Goal: Task Accomplishment & Management: Use online tool/utility

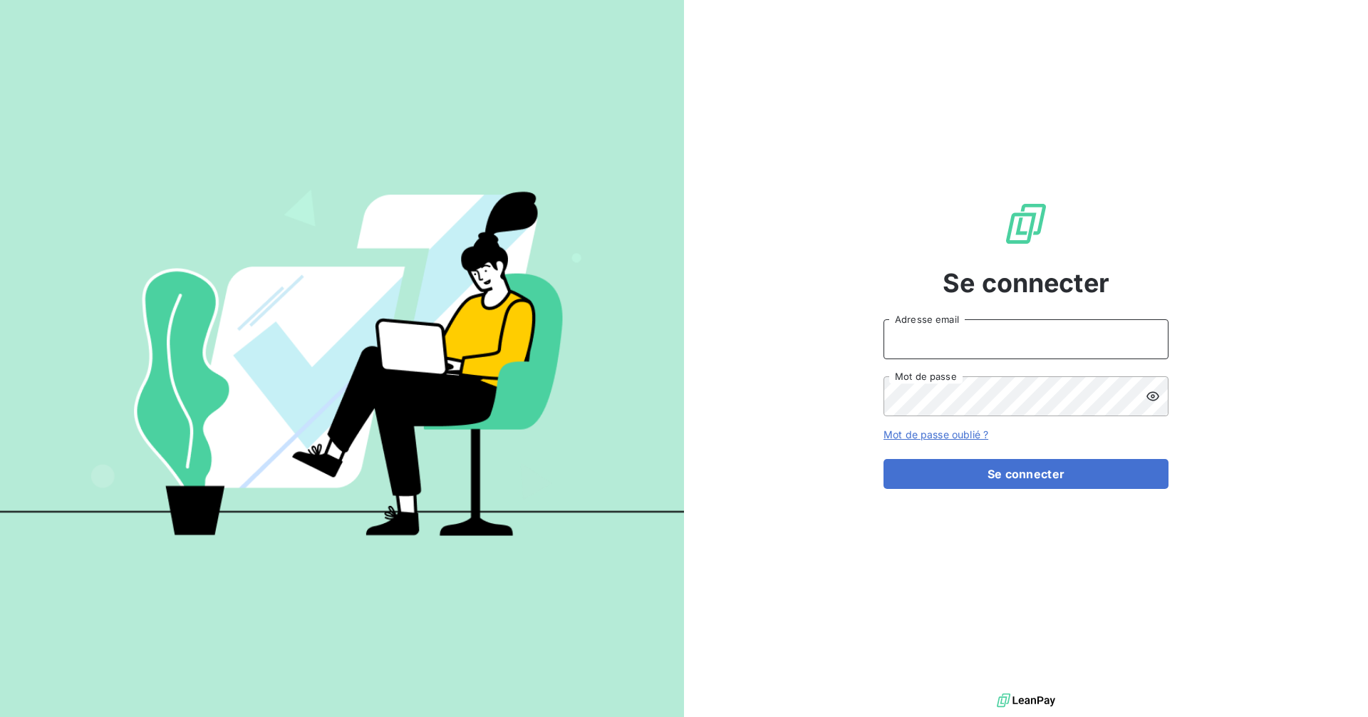
click at [1007, 342] on input "Adresse email" at bounding box center [1025, 339] width 285 height 40
type input "[EMAIL_ADDRESS][DOMAIN_NAME]"
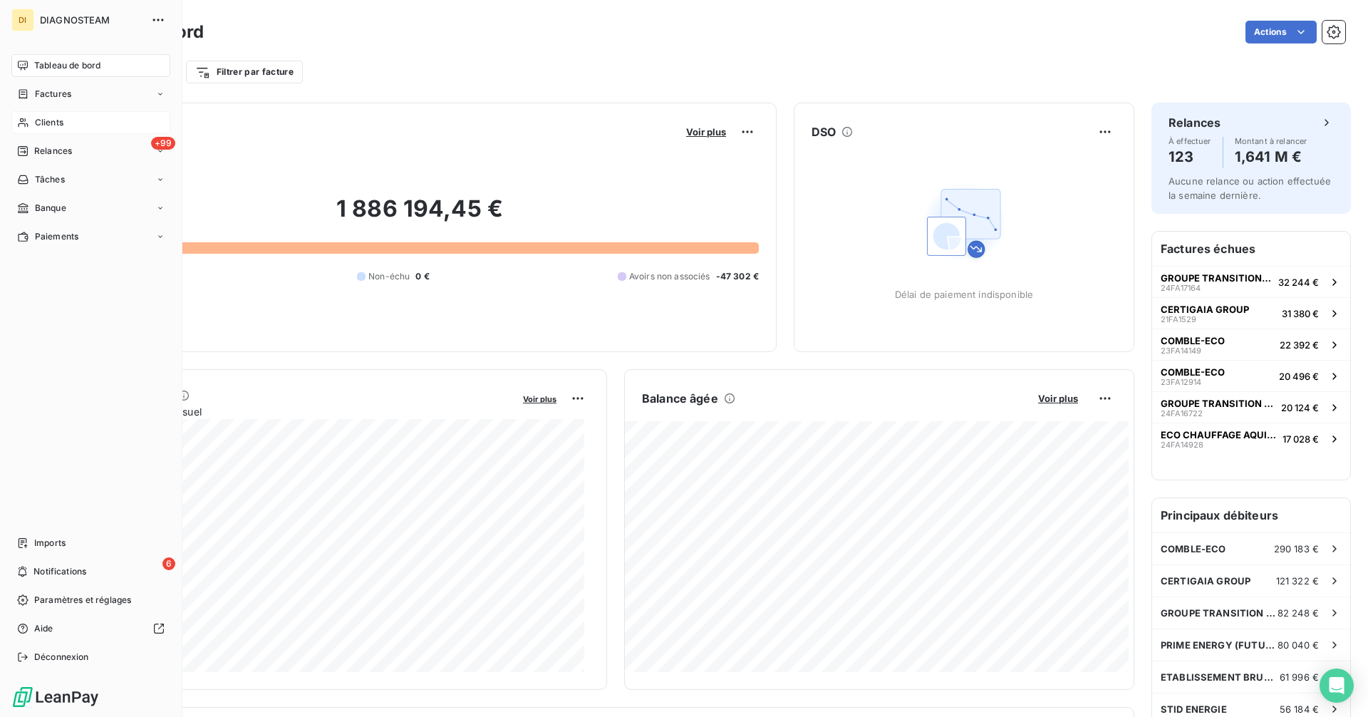
click at [41, 114] on div "Clients" at bounding box center [90, 122] width 159 height 23
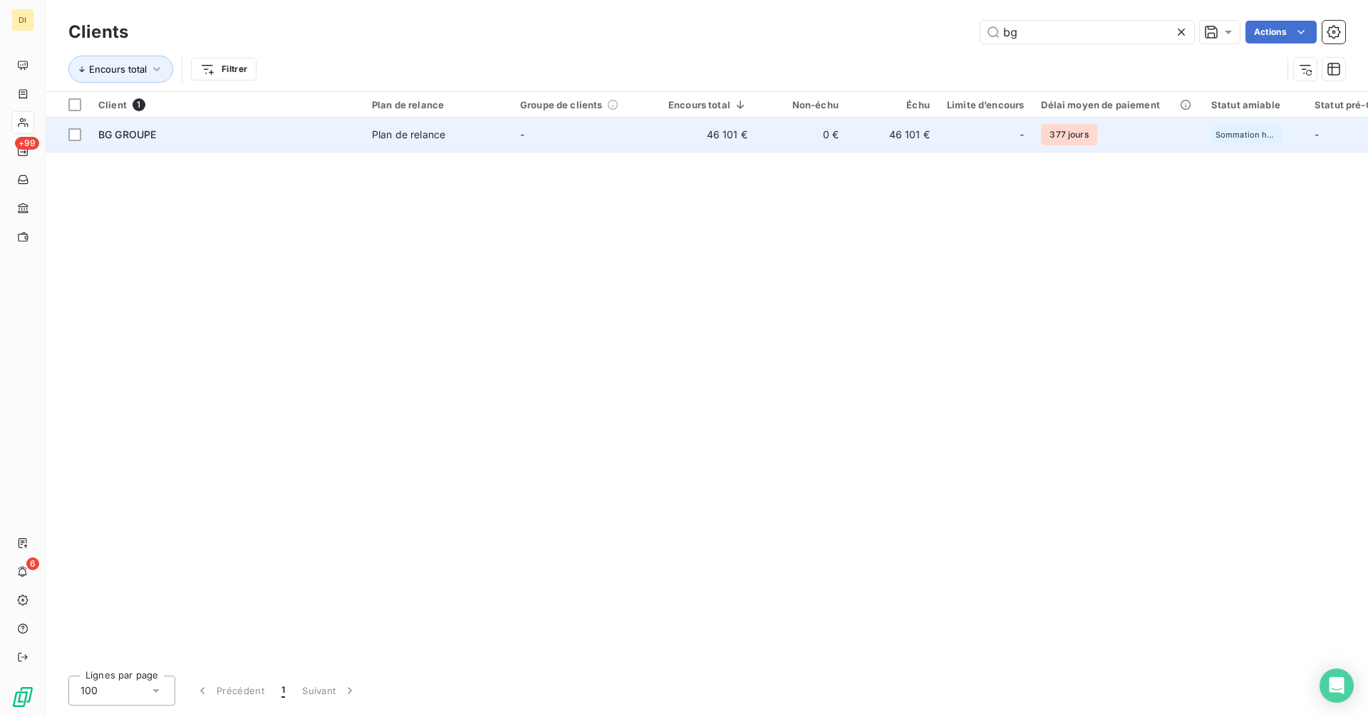
type input "bg"
click at [501, 139] on span "Plan de relance" at bounding box center [437, 135] width 131 height 14
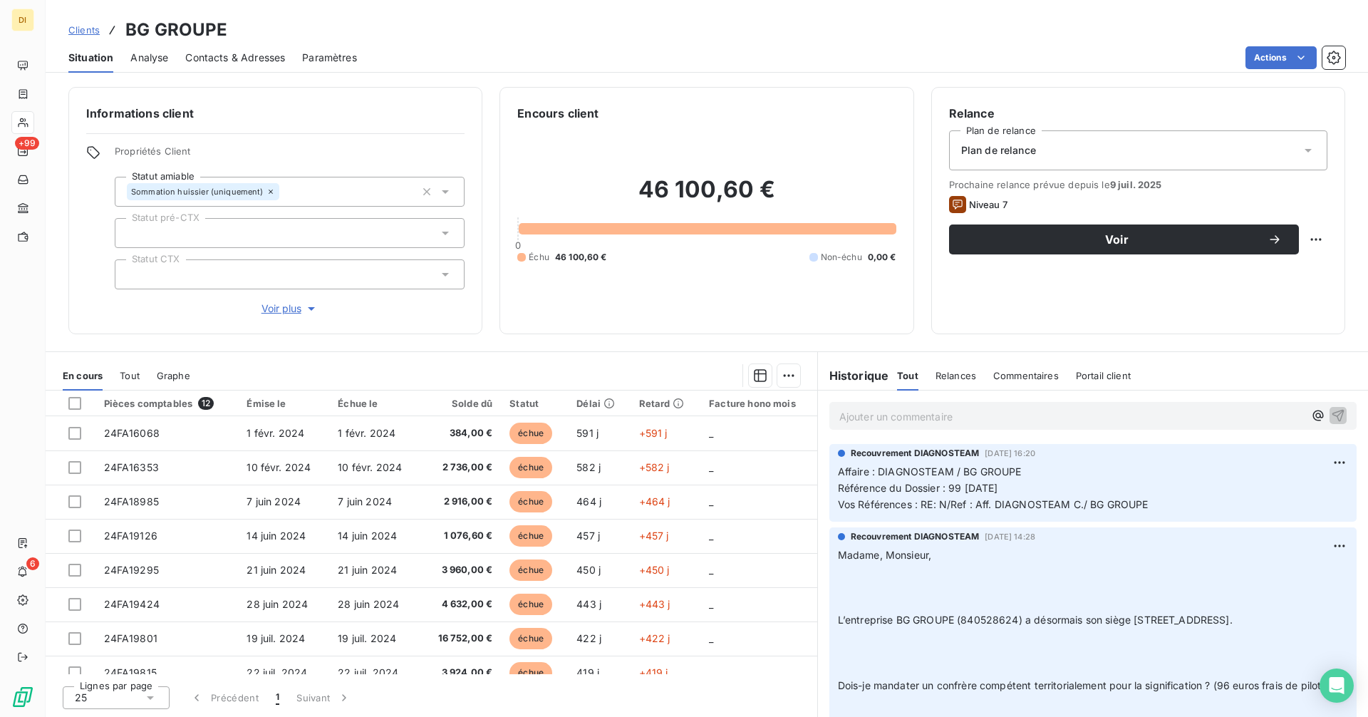
click at [253, 52] on span "Contacts & Adresses" at bounding box center [235, 58] width 100 height 14
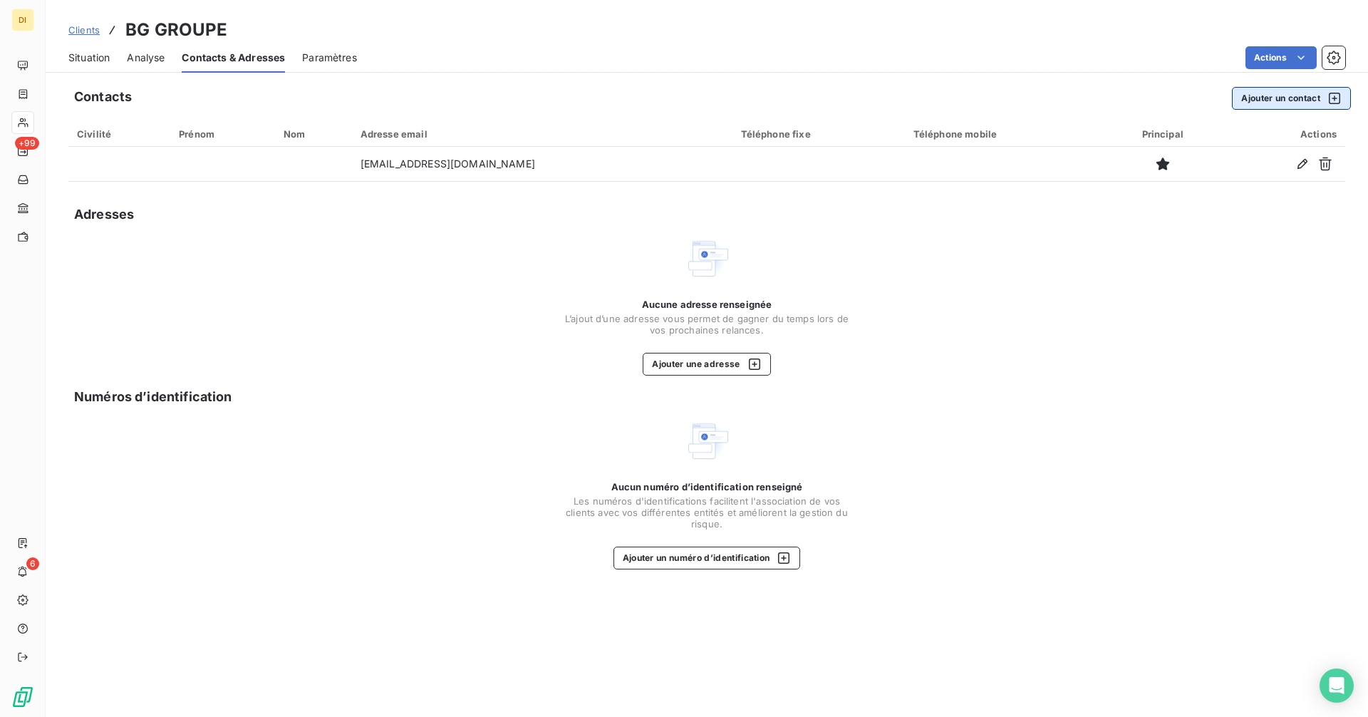
click at [1280, 105] on button "Ajouter un contact" at bounding box center [1291, 98] width 119 height 23
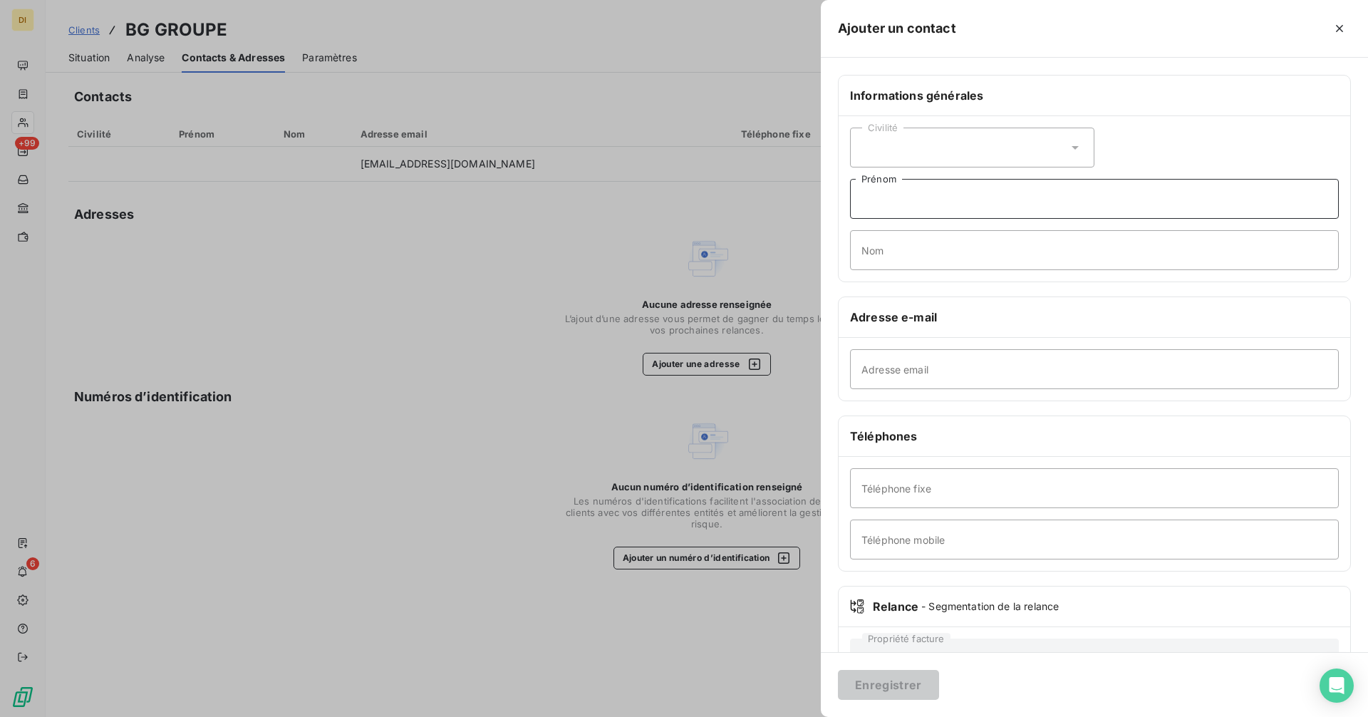
click at [913, 207] on input "Prénom" at bounding box center [1094, 199] width 489 height 40
paste input "[PERSON_NAME] [EMAIL_ADDRESS][DOMAIN_NAME] 06 46 49 05 31"
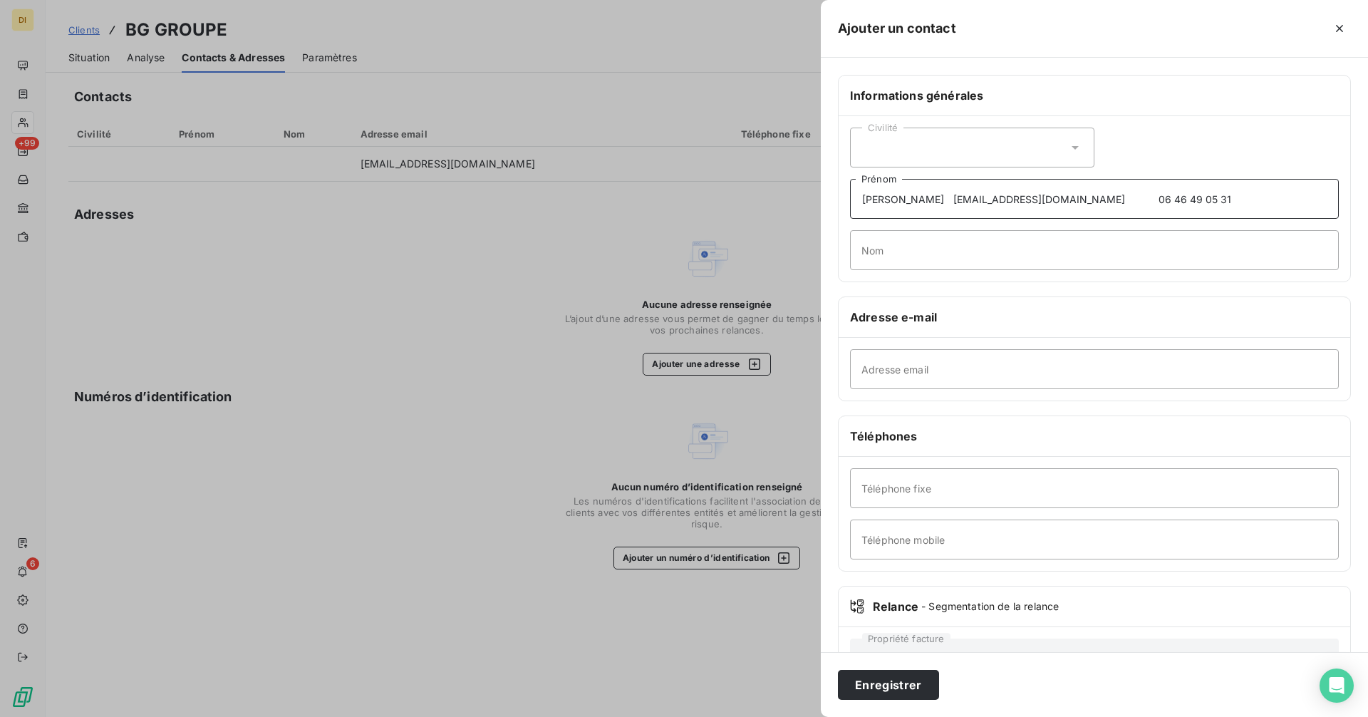
drag, startPoint x: 884, startPoint y: 201, endPoint x: 1181, endPoint y: 199, distance: 296.4
click at [1181, 199] on input "[PERSON_NAME] [EMAIL_ADDRESS][DOMAIN_NAME] 06 46 49 05 31" at bounding box center [1094, 199] width 489 height 40
type input "Yvo"
click at [1099, 251] on input "Nom" at bounding box center [1094, 250] width 489 height 40
paste input "BOUKHRIS [EMAIL_ADDRESS][DOMAIN_NAME] 06 46 49 05 31"
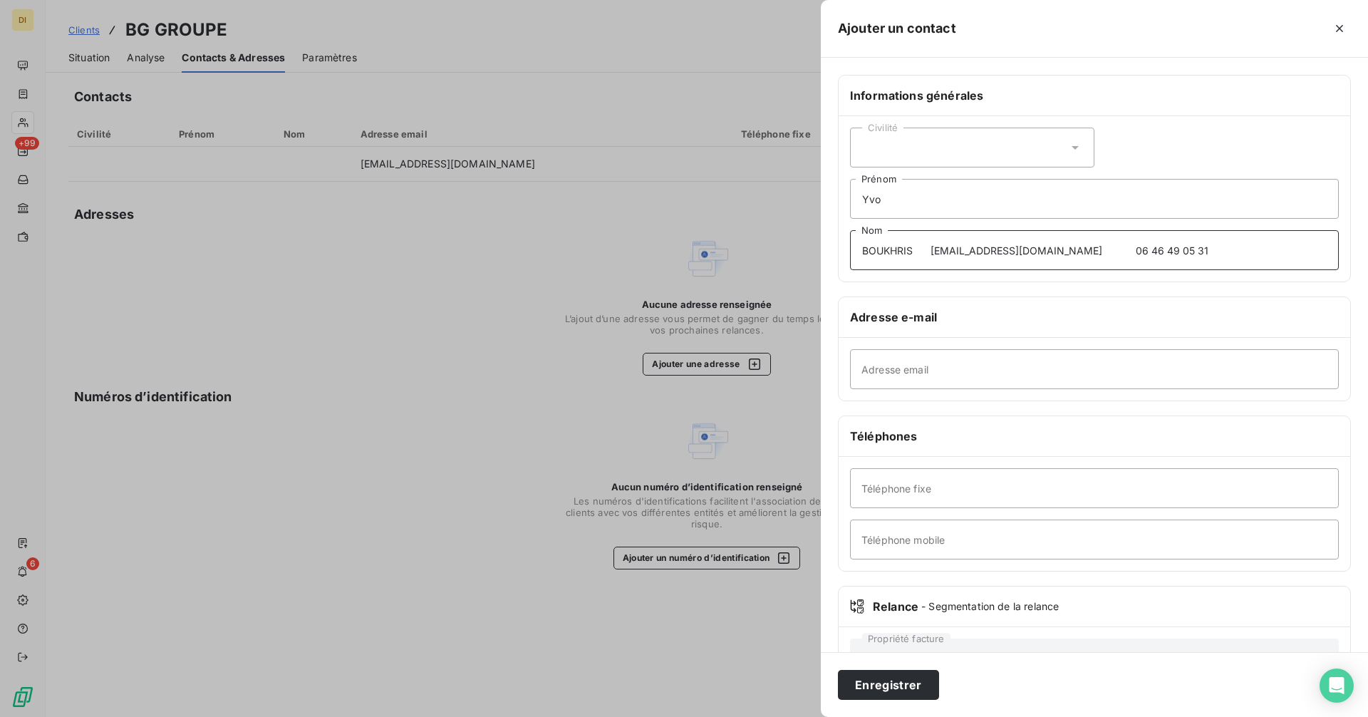
drag, startPoint x: 932, startPoint y: 249, endPoint x: 1278, endPoint y: 242, distance: 346.3
click at [1278, 242] on input "BOUKHRIS [EMAIL_ADDRESS][DOMAIN_NAME] 06 46 49 05 31" at bounding box center [1094, 250] width 489 height 40
type input "BOUKHRIS"
click at [1074, 373] on input "Adresse email" at bounding box center [1094, 369] width 489 height 40
paste input "[EMAIL_ADDRESS][DOMAIN_NAME] 06 46 49 05 31"
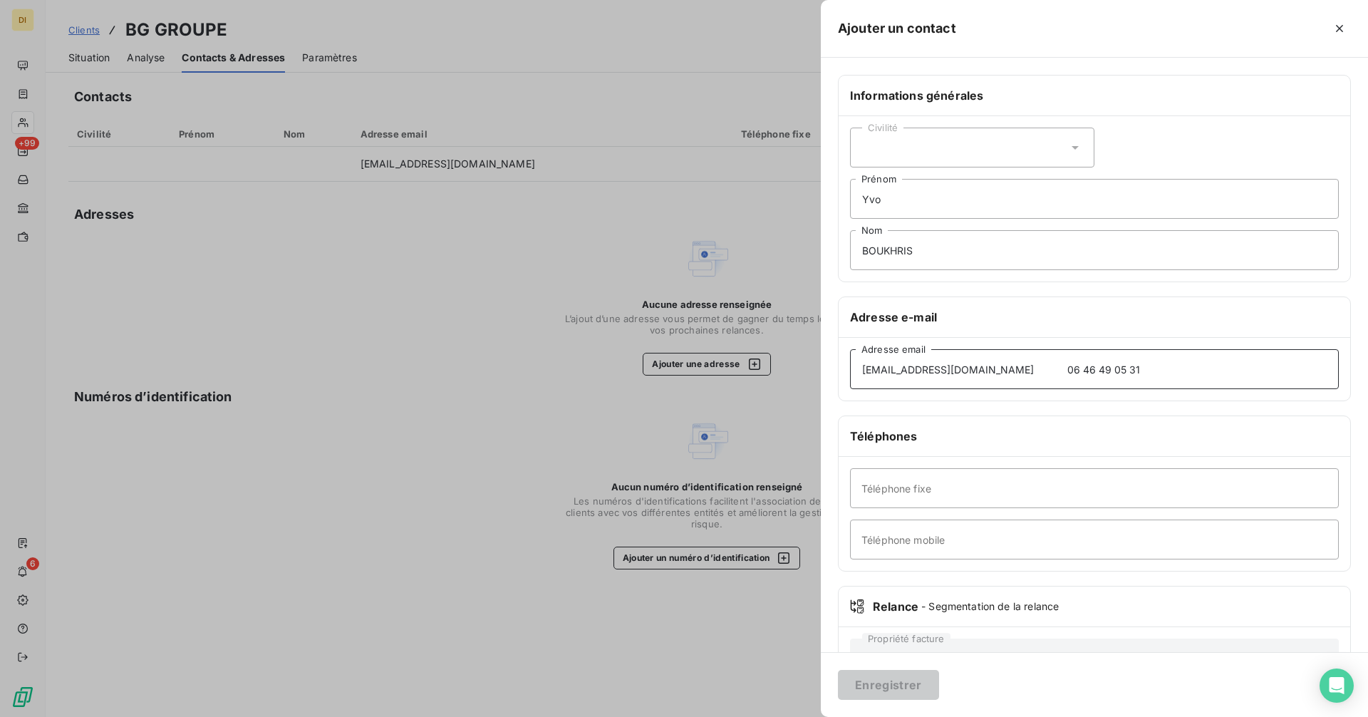
drag, startPoint x: 970, startPoint y: 370, endPoint x: 1258, endPoint y: 358, distance: 288.1
click at [1258, 358] on input "[EMAIL_ADDRESS][DOMAIN_NAME] 06 46 49 05 31" at bounding box center [1094, 369] width 489 height 40
type input "[EMAIL_ADDRESS][DOMAIN_NAME]"
click at [976, 531] on input "Téléphone mobile" at bounding box center [1094, 539] width 489 height 40
paste input "06 46 49 05 31"
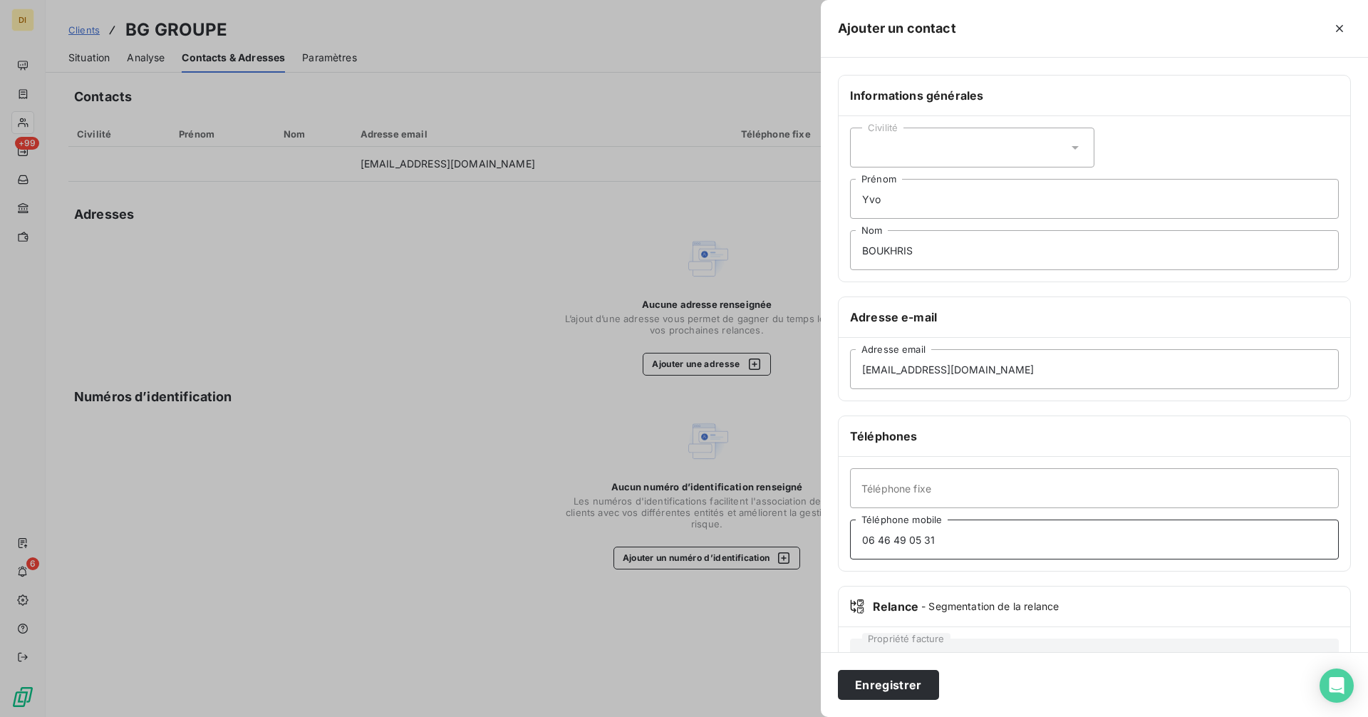
click at [908, 540] on input "06 46 49 05 31" at bounding box center [1094, 539] width 489 height 40
type input "06 46 49 05 31"
click at [898, 688] on button "Enregistrer" at bounding box center [888, 685] width 101 height 30
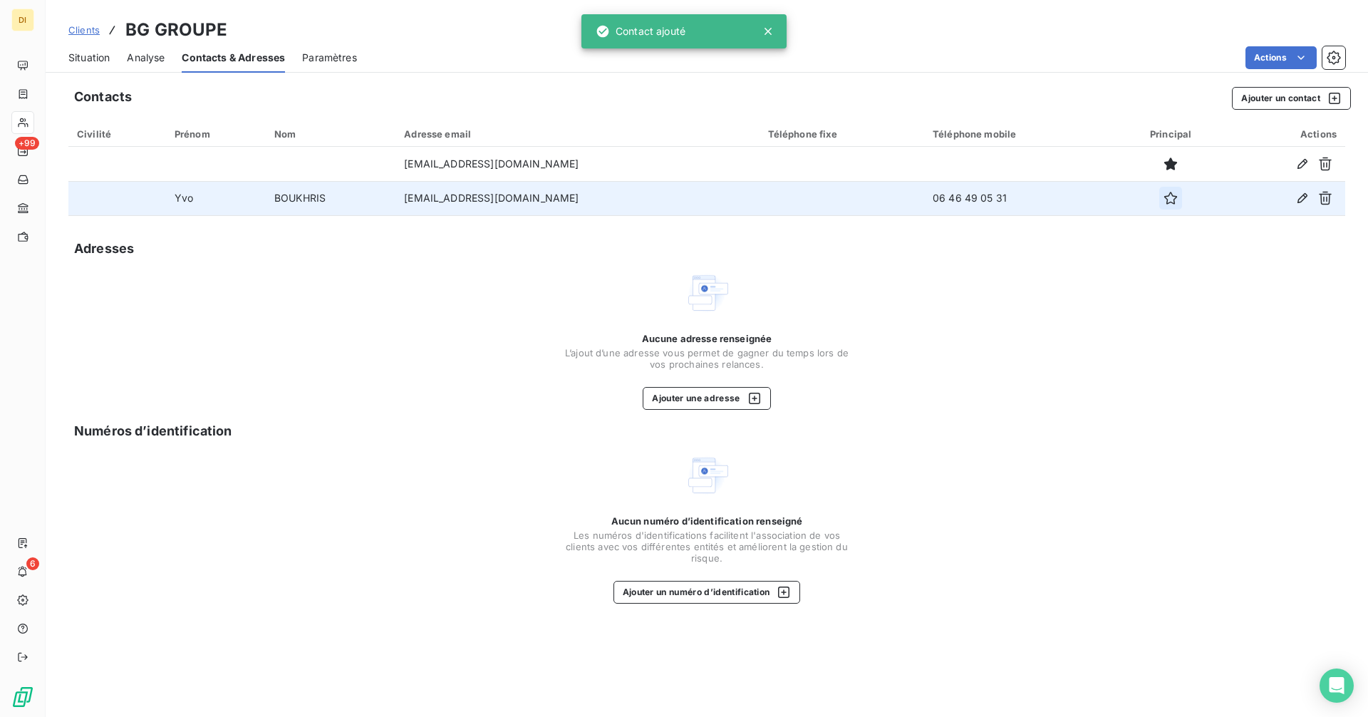
click at [1164, 199] on icon "button" at bounding box center [1171, 198] width 14 height 14
click at [82, 57] on span "Situation" at bounding box center [88, 58] width 41 height 14
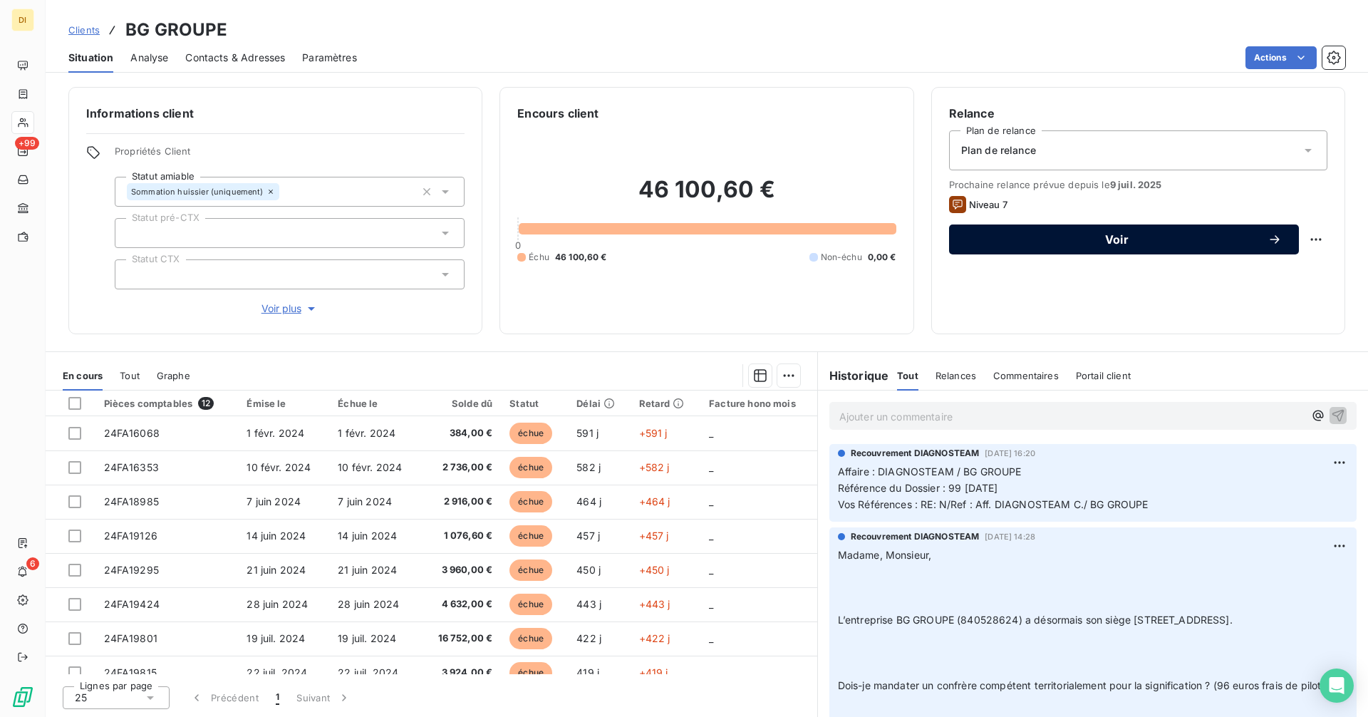
click at [1100, 239] on span "Voir" at bounding box center [1116, 239] width 301 height 11
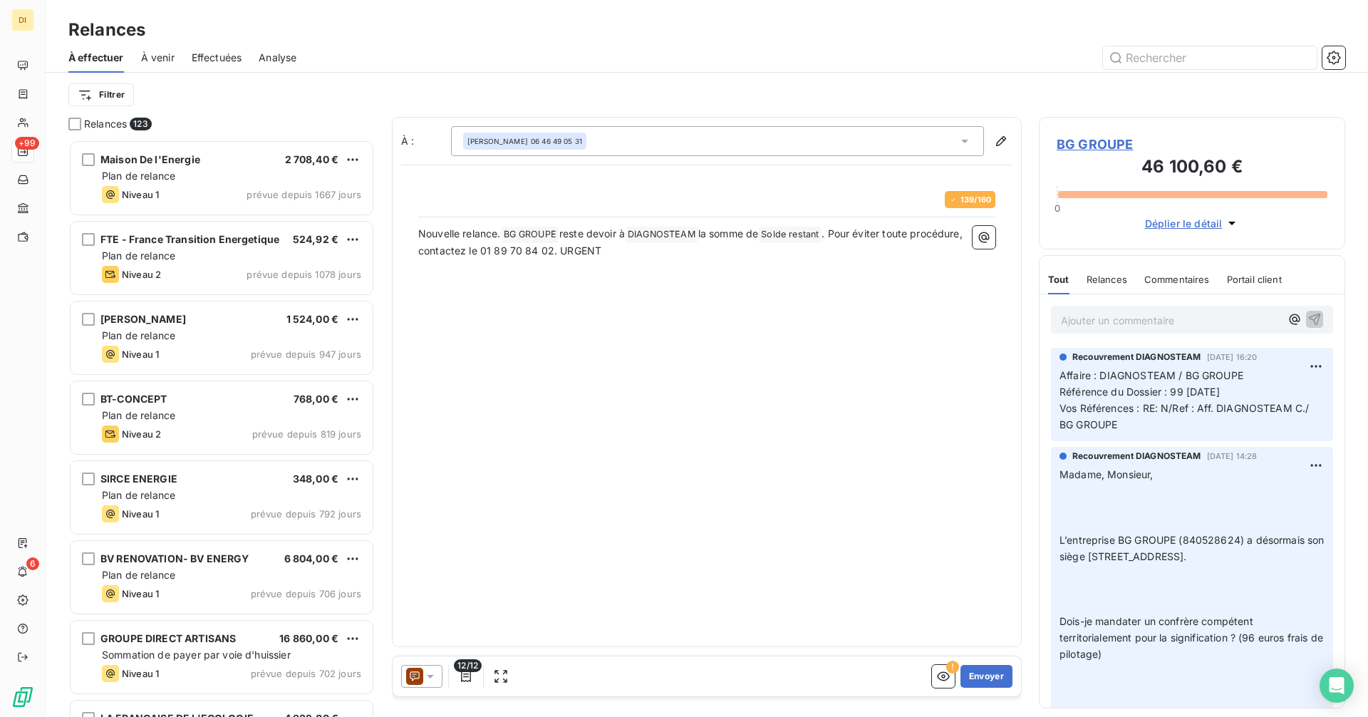
scroll to position [566, 296]
click at [420, 682] on icon at bounding box center [414, 676] width 17 height 17
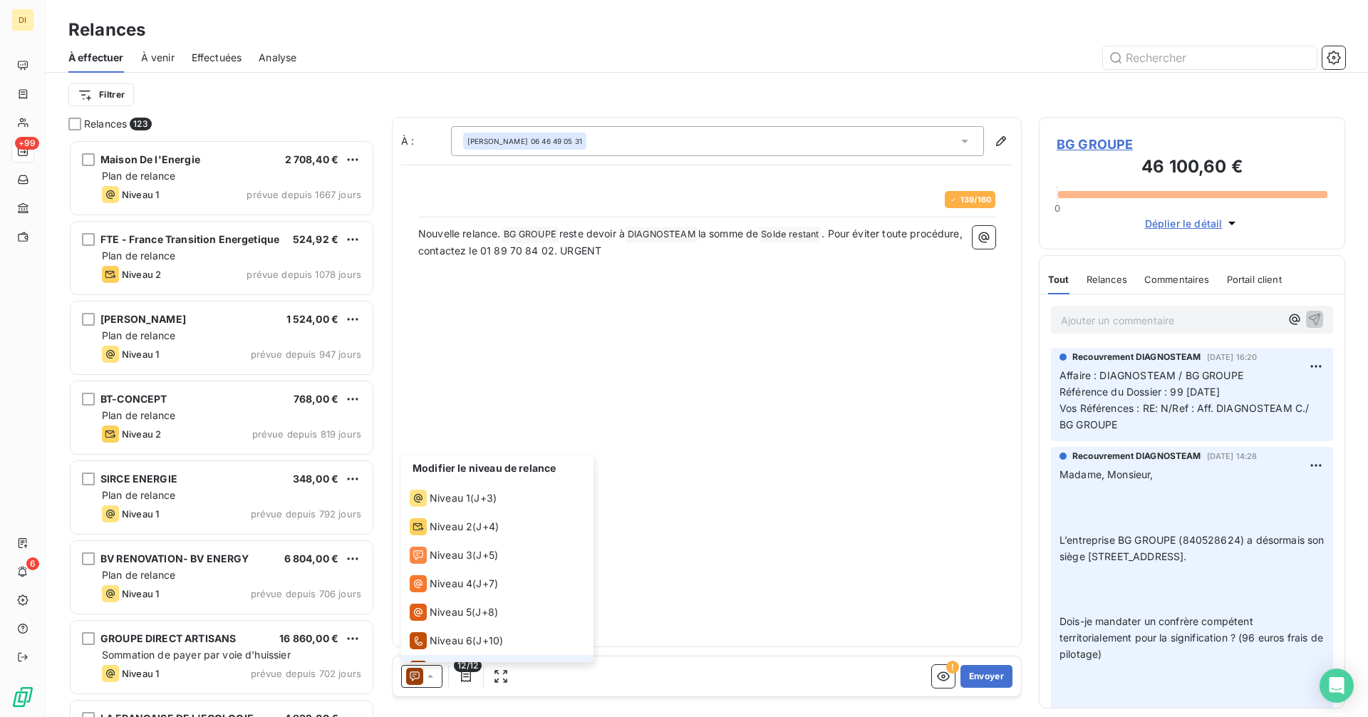
scroll to position [21, 0]
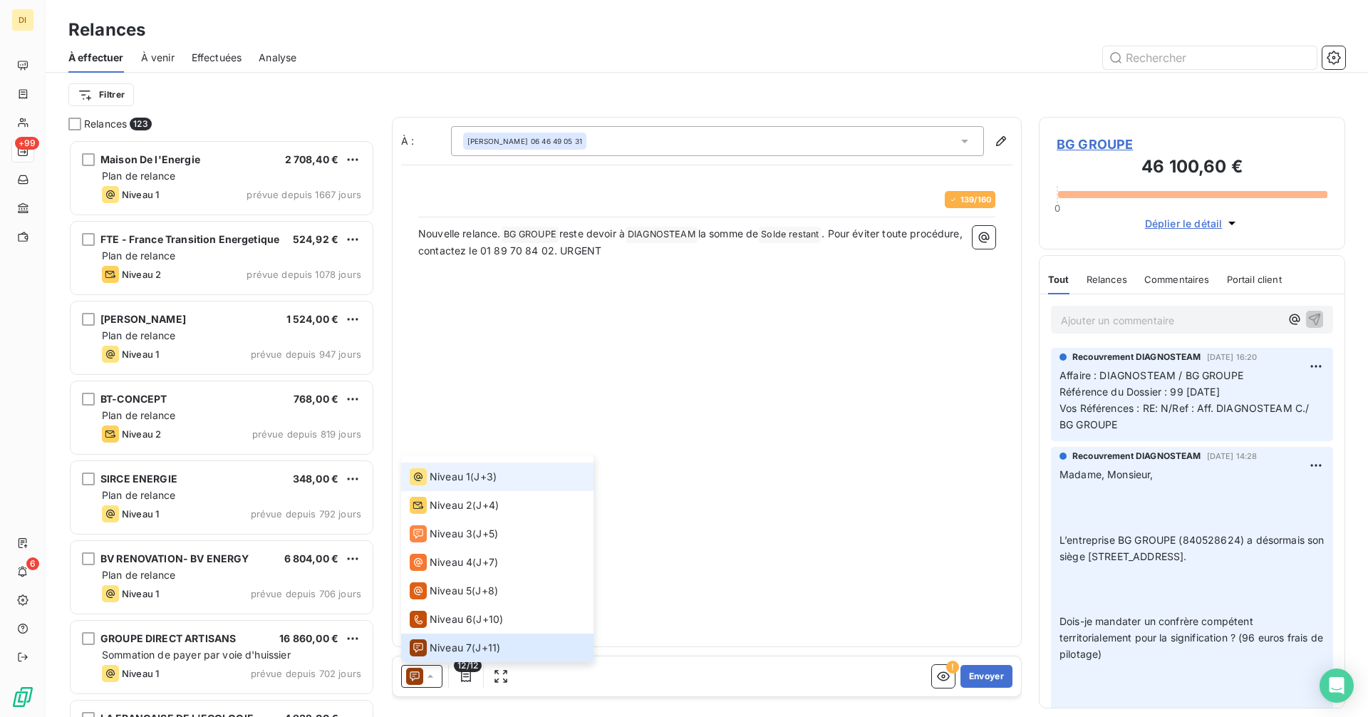
click at [450, 480] on span "Niveau 1" at bounding box center [450, 477] width 41 height 14
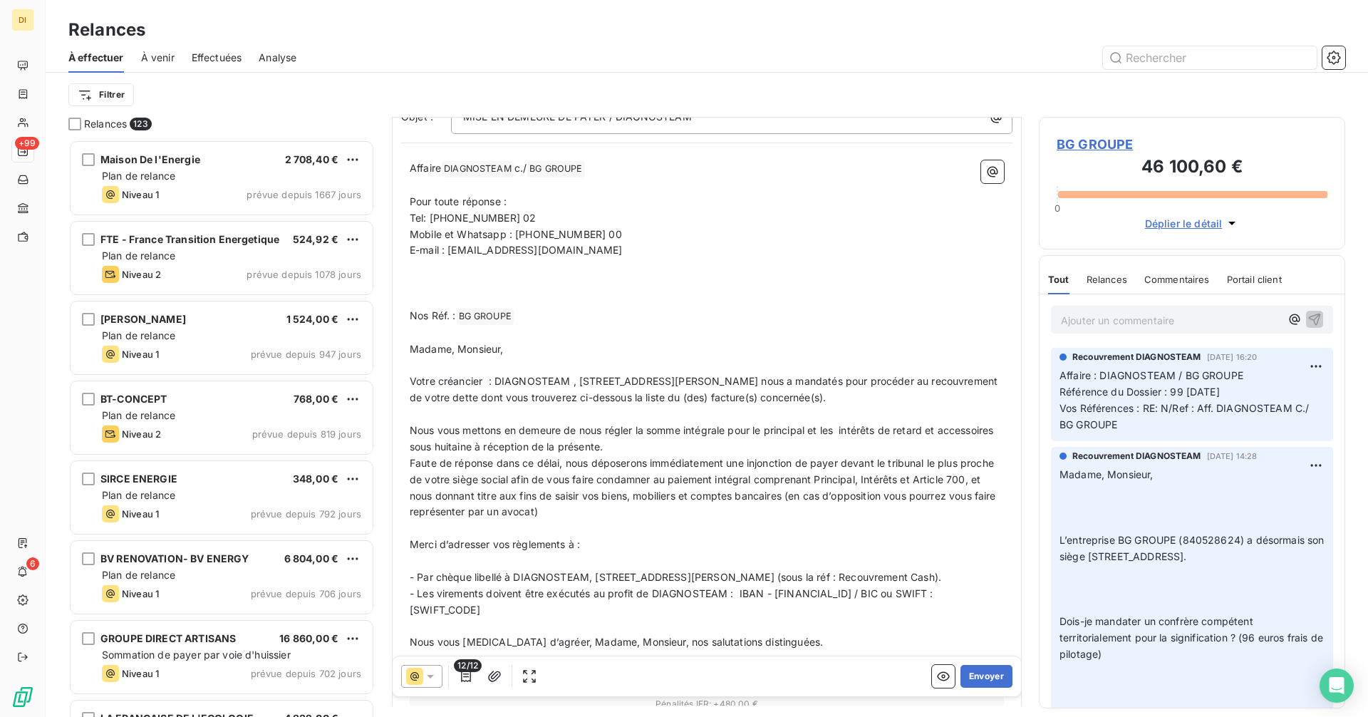
scroll to position [165, 0]
click at [435, 679] on icon at bounding box center [430, 676] width 14 height 14
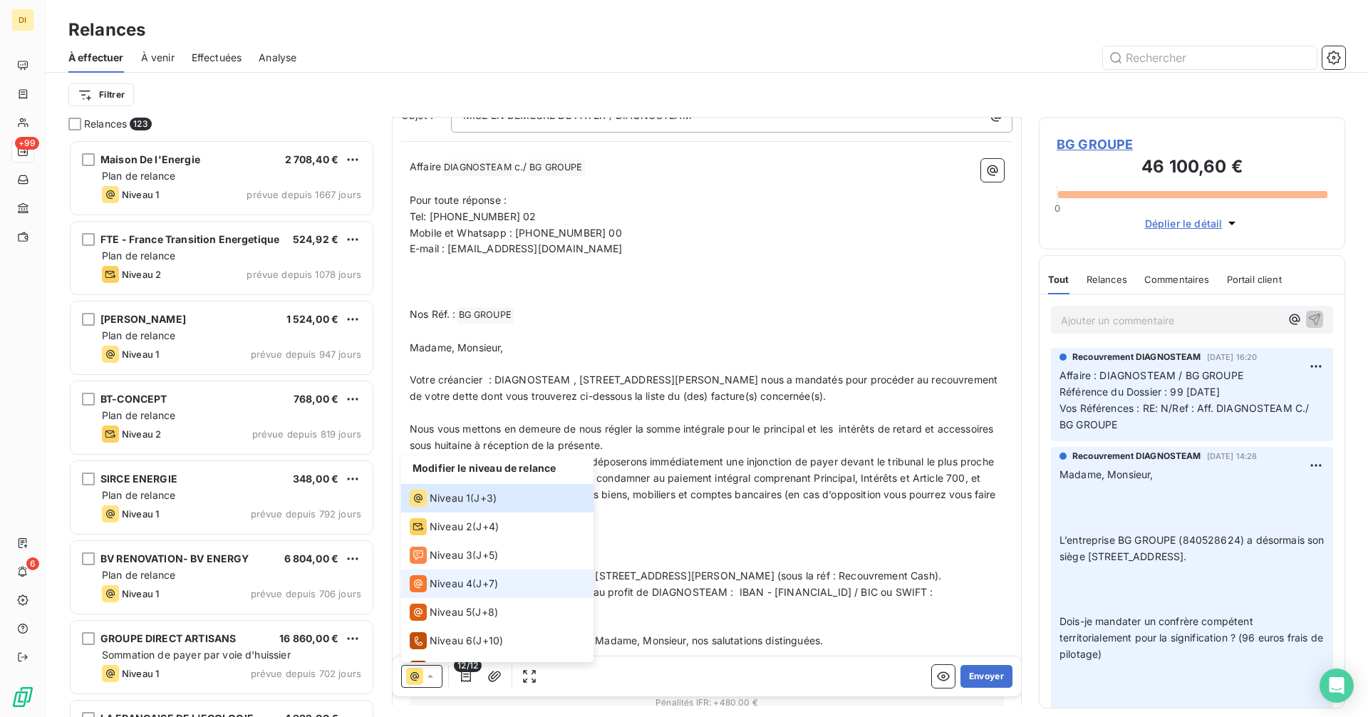
click at [437, 588] on span "Niveau 4" at bounding box center [451, 583] width 43 height 14
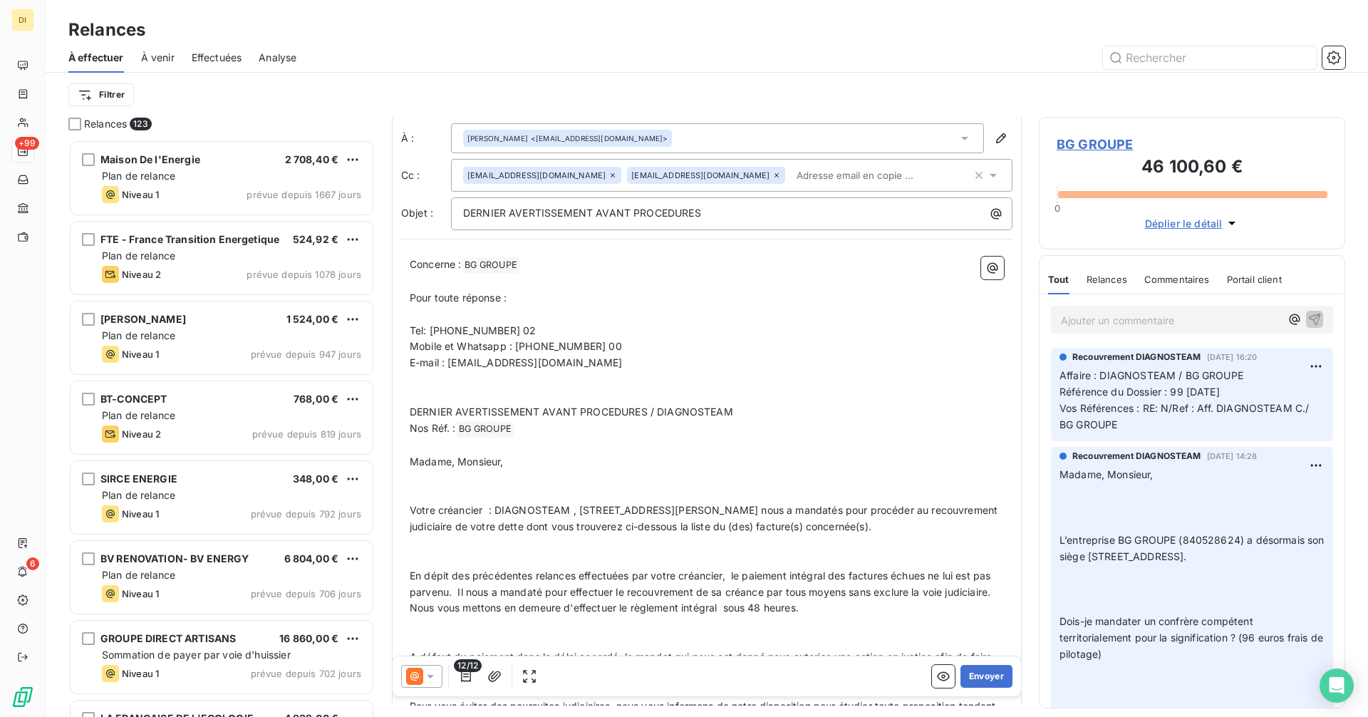
scroll to position [0, 0]
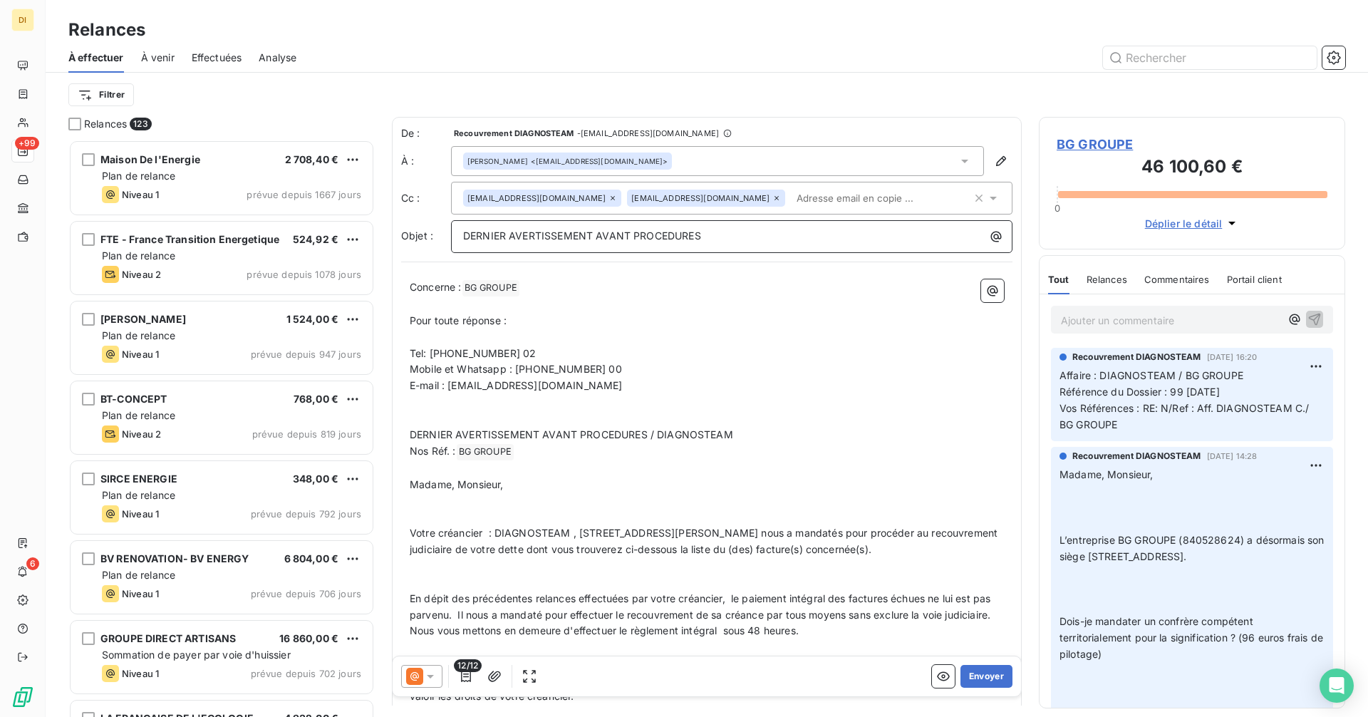
click at [814, 233] on p "DERNIER AVERTISSEMENT AVANT PROCEDURES" at bounding box center [735, 236] width 544 height 16
drag, startPoint x: 513, startPoint y: 454, endPoint x: 461, endPoint y: 452, distance: 52.0
click at [461, 452] on span "BG GROUPE ﻿" at bounding box center [485, 452] width 57 height 16
click at [870, 242] on p "DERNIER AVERTISSEMENT AVANT PROCEDURES - Aff. Diagnosteam C./" at bounding box center [735, 236] width 544 height 16
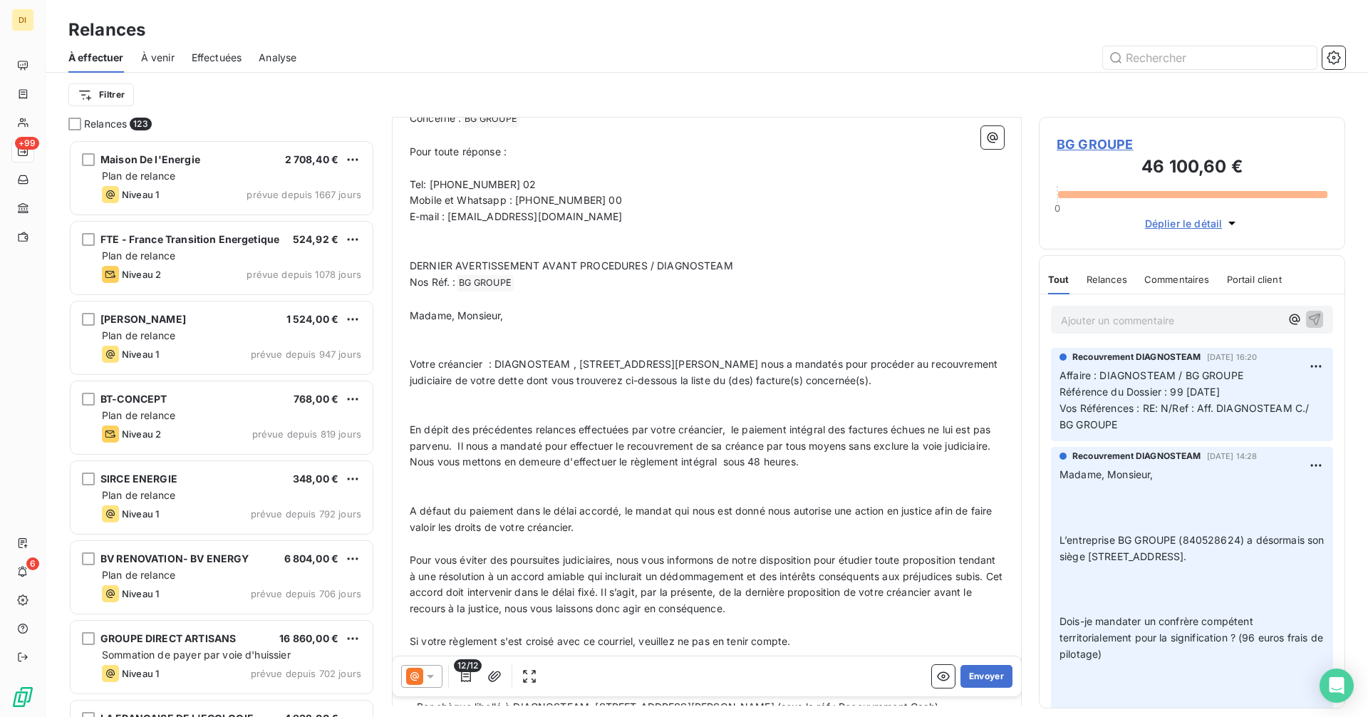
scroll to position [168, 0]
click at [495, 675] on icon "button" at bounding box center [494, 676] width 14 height 14
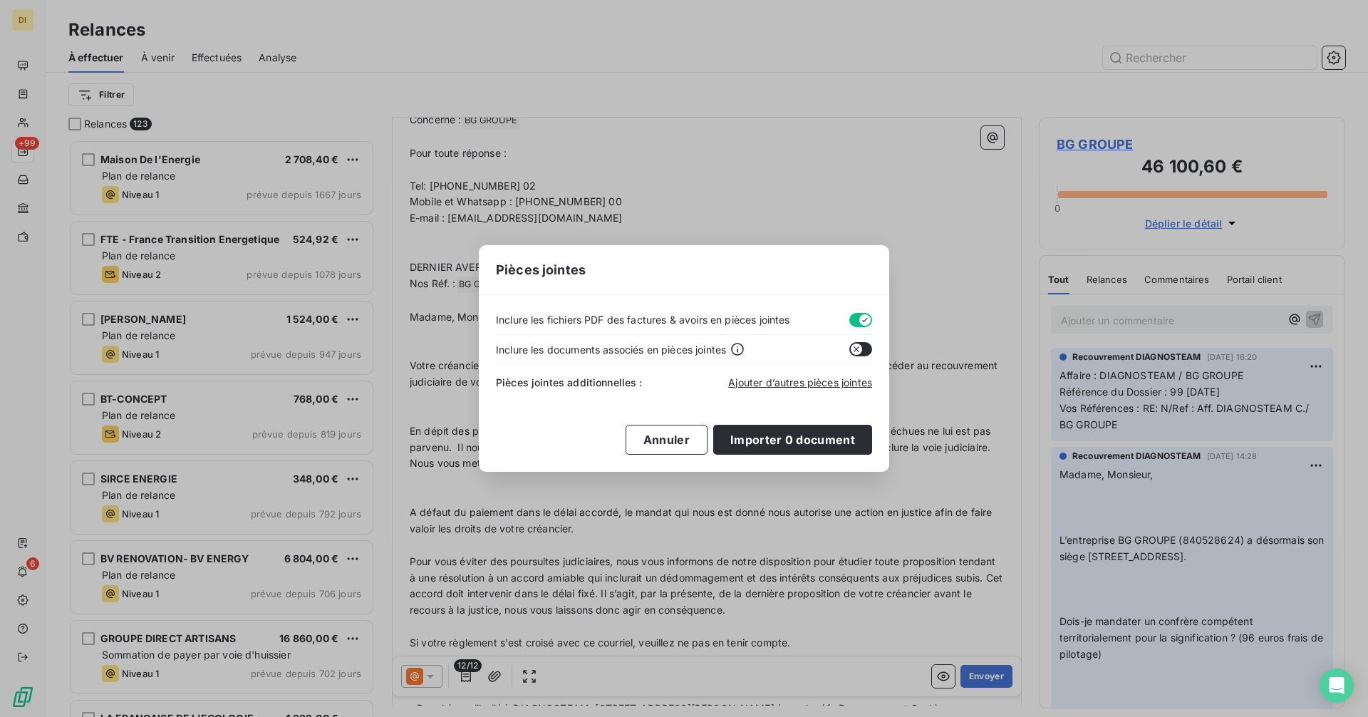
click at [856, 318] on button "button" at bounding box center [860, 320] width 23 height 14
click at [769, 378] on span "Ajouter d’autres pièces jointes" at bounding box center [800, 382] width 144 height 12
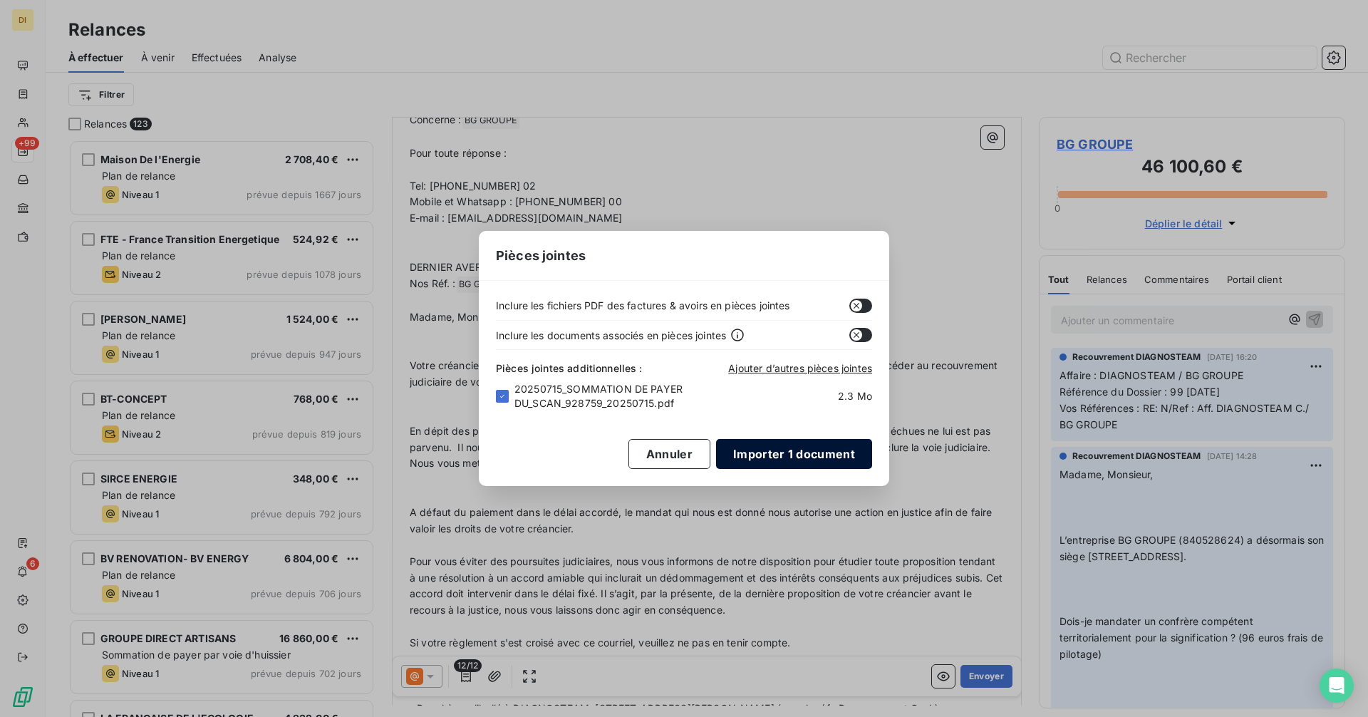
click at [794, 457] on button "Importer 1 document" at bounding box center [794, 454] width 156 height 30
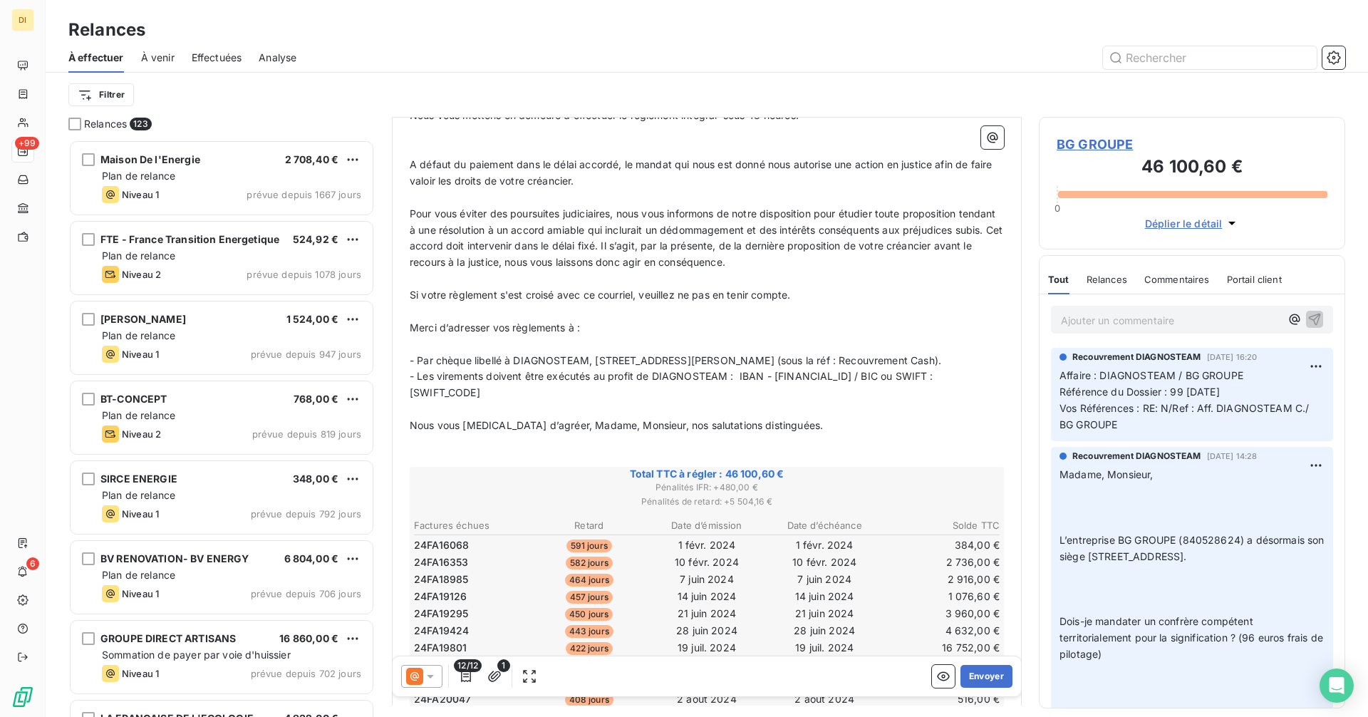
scroll to position [515, 0]
click at [970, 674] on button "Envoyer" at bounding box center [986, 676] width 52 height 23
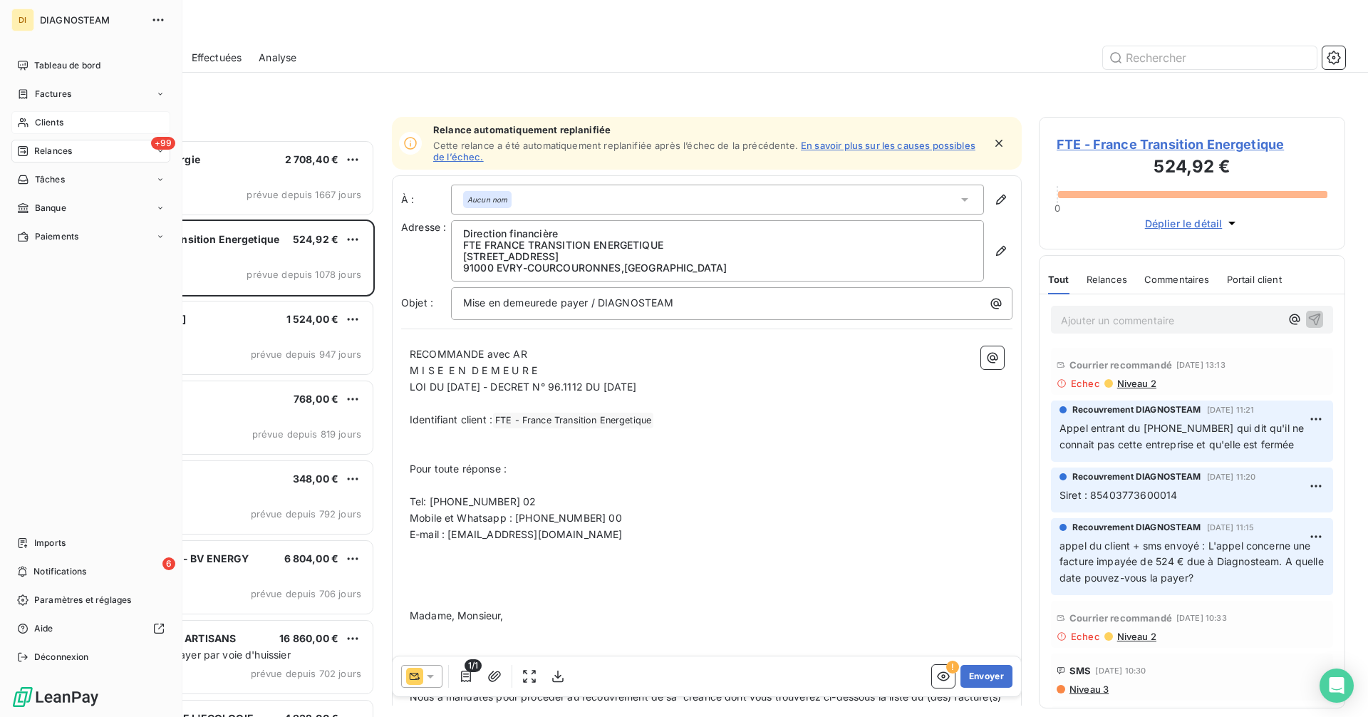
click at [39, 123] on span "Clients" at bounding box center [49, 122] width 28 height 13
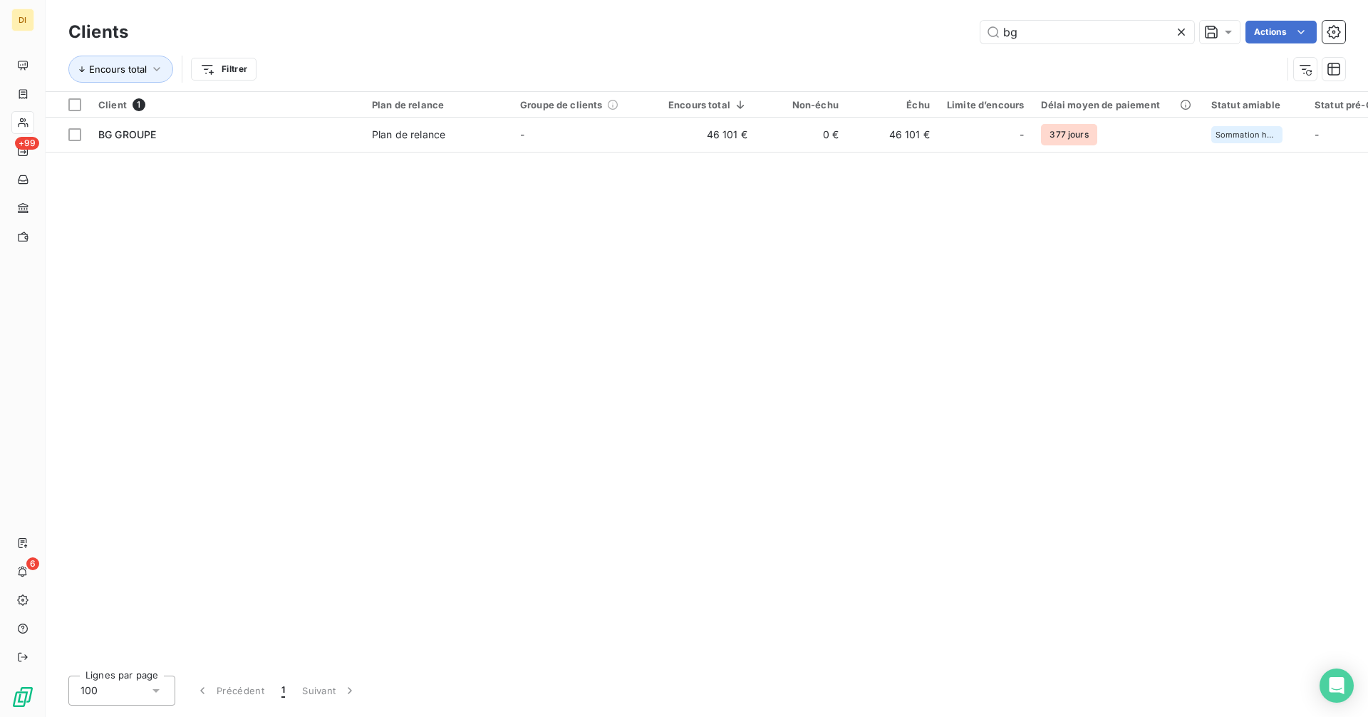
drag, startPoint x: 1040, startPoint y: 31, endPoint x: 901, endPoint y: 44, distance: 139.6
click at [908, 43] on div "Clients bg Actions" at bounding box center [706, 32] width 1277 height 30
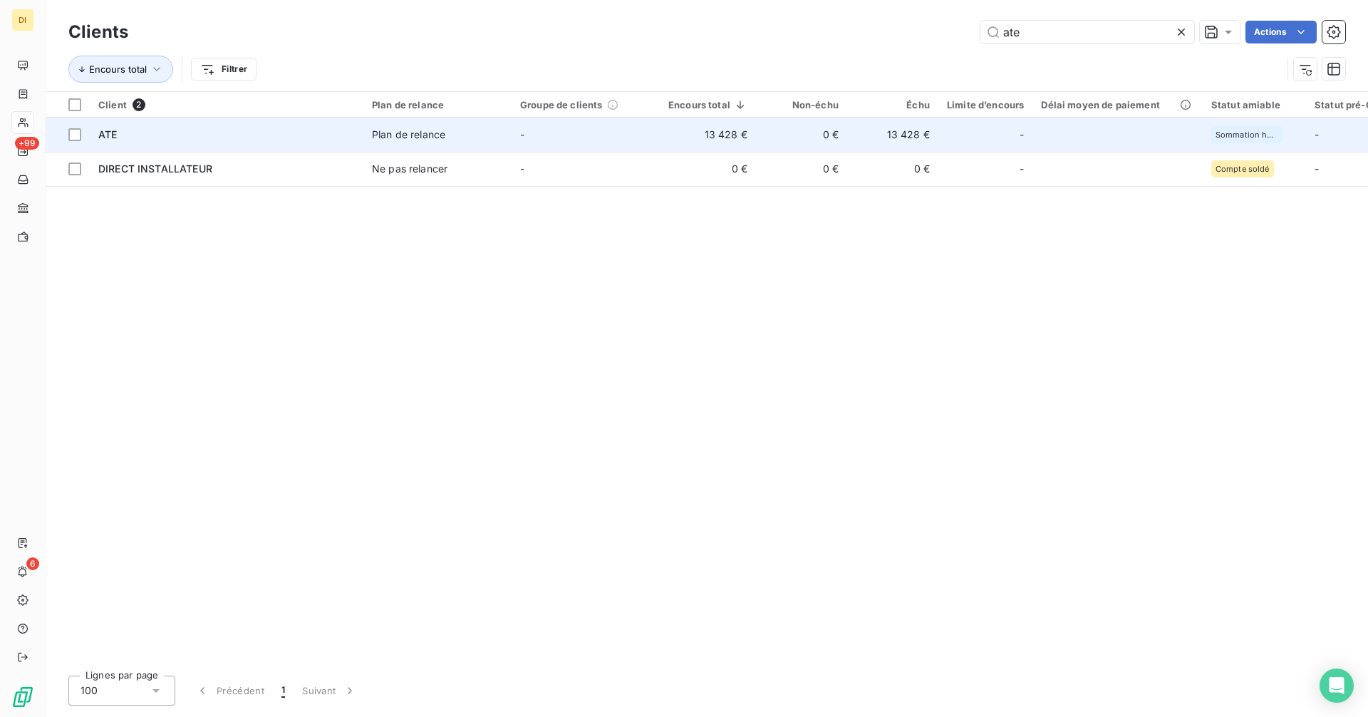
type input "ate"
click at [775, 134] on td "0 €" at bounding box center [801, 135] width 91 height 34
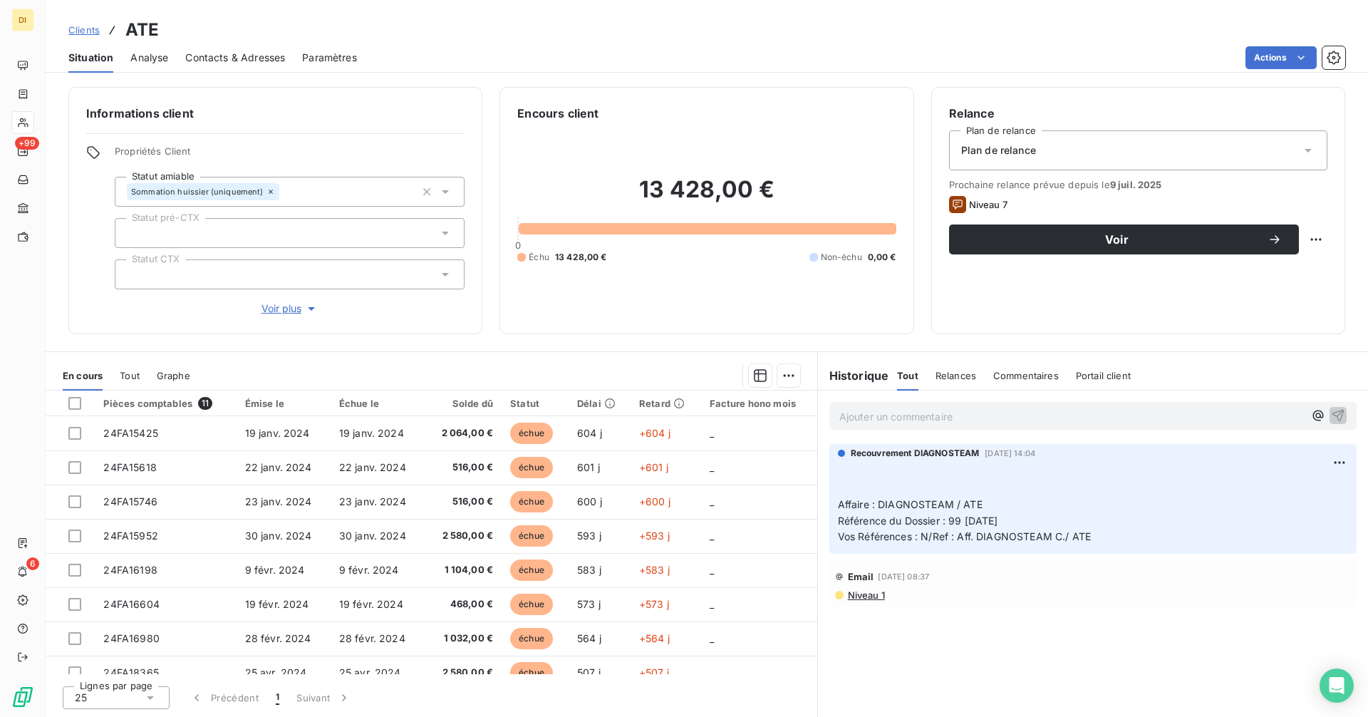
click at [244, 57] on span "Contacts & Adresses" at bounding box center [235, 58] width 100 height 14
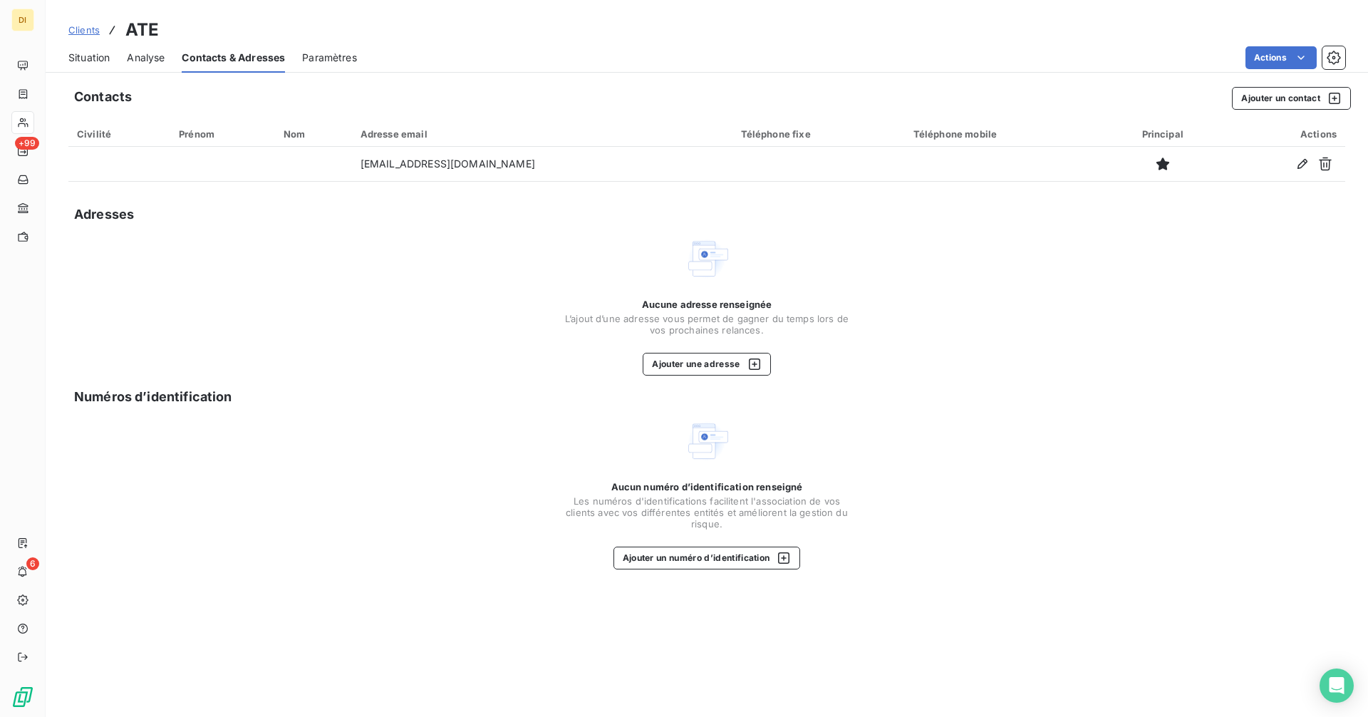
click at [93, 61] on span "Situation" at bounding box center [88, 58] width 41 height 14
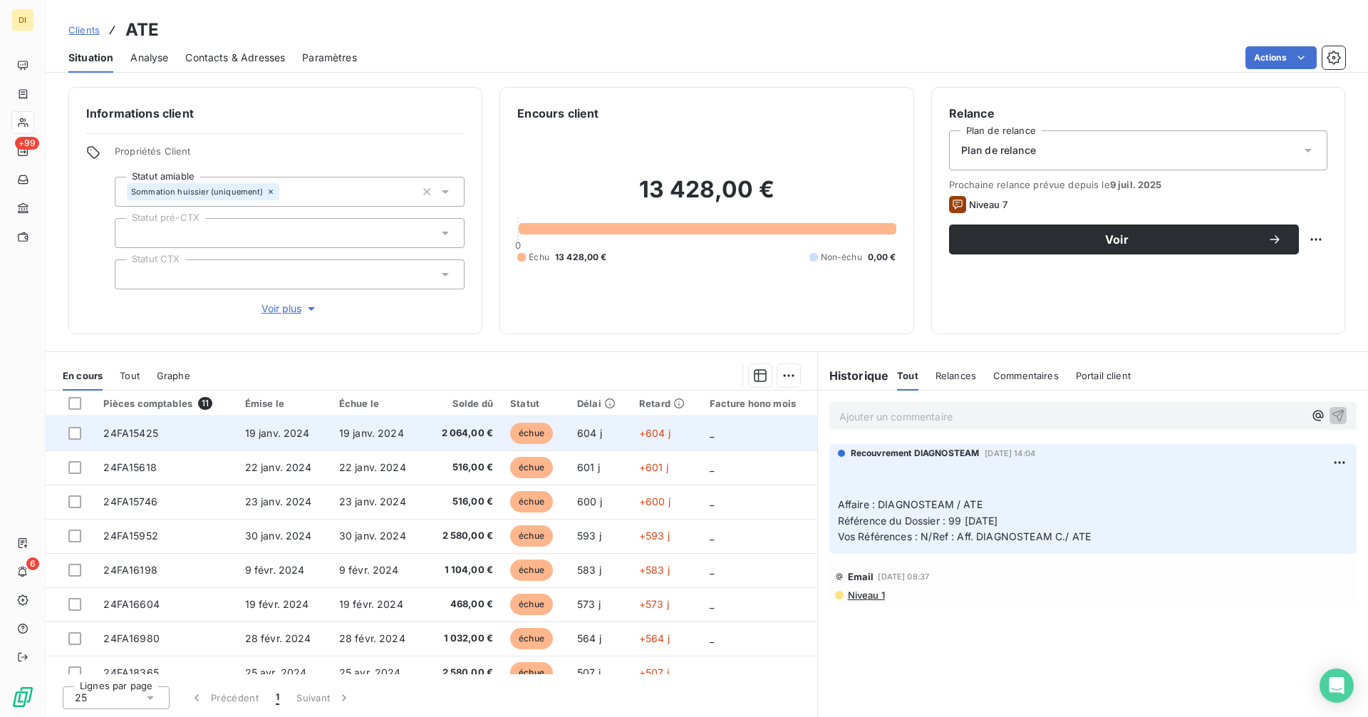
click at [138, 436] on span "24FA15425" at bounding box center [130, 433] width 54 height 12
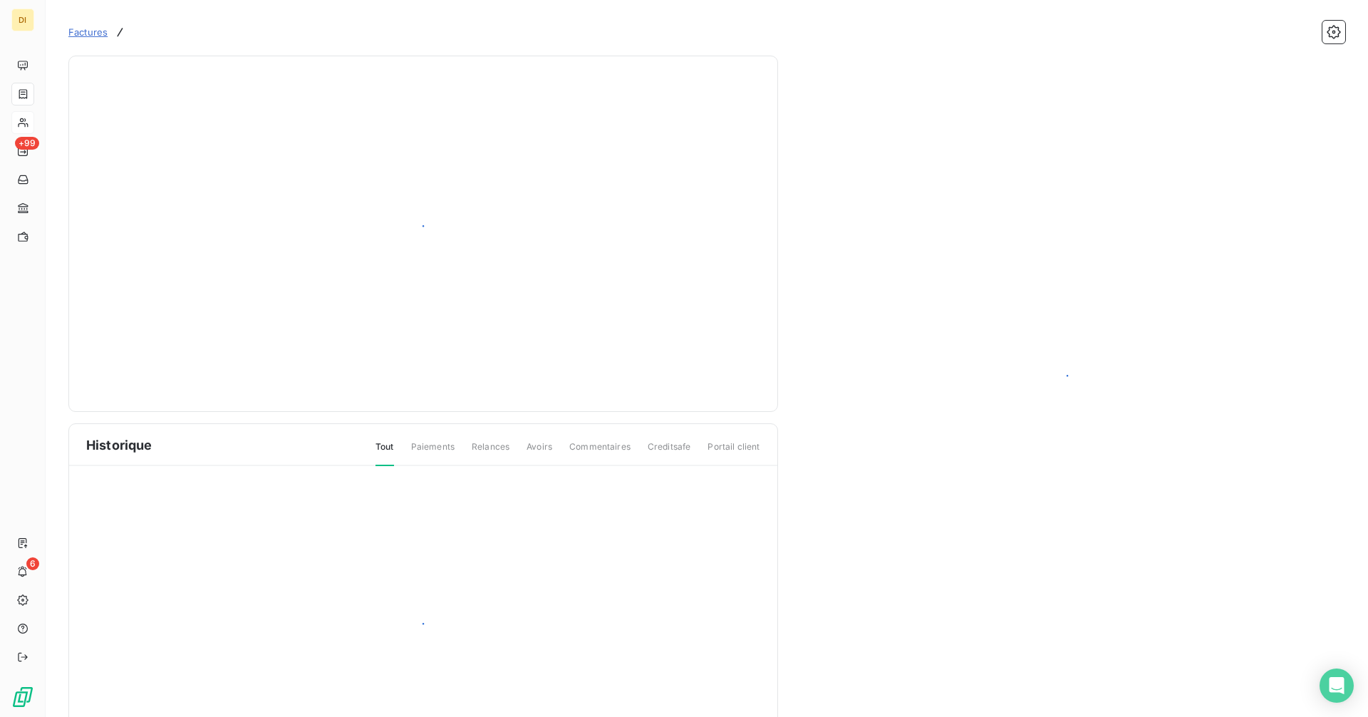
click at [138, 436] on div "Historique Tout Paiements Relances Avoirs Commentaires Creditsafe Portail client" at bounding box center [423, 589] width 708 height 330
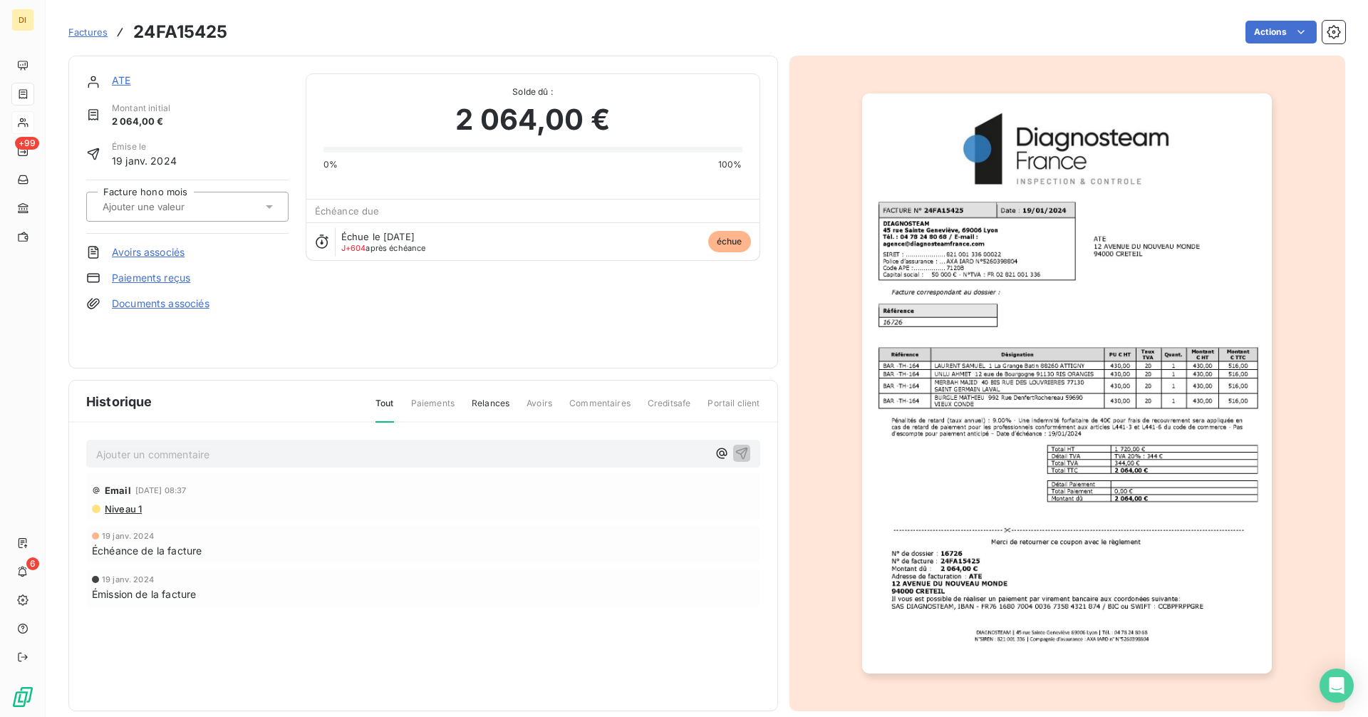
click at [138, 436] on div "Ajouter un commentaire ﻿ Email [DATE] 08:37 Niveau 1 [DATE] Échéance de la fact…" at bounding box center [423, 544] width 708 height 242
click at [199, 24] on h3 "24FA15425" at bounding box center [180, 32] width 94 height 26
copy h3 "24FA15425"
